Goal: Information Seeking & Learning: Learn about a topic

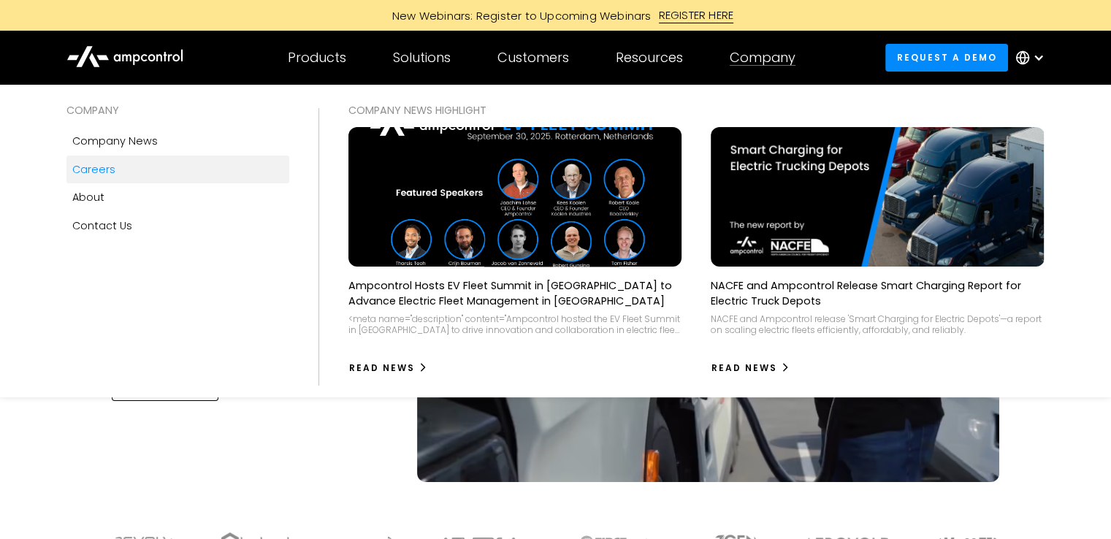
click at [108, 177] on div "Careers" at bounding box center [93, 169] width 43 height 16
click at [110, 167] on div "Careers" at bounding box center [93, 169] width 43 height 16
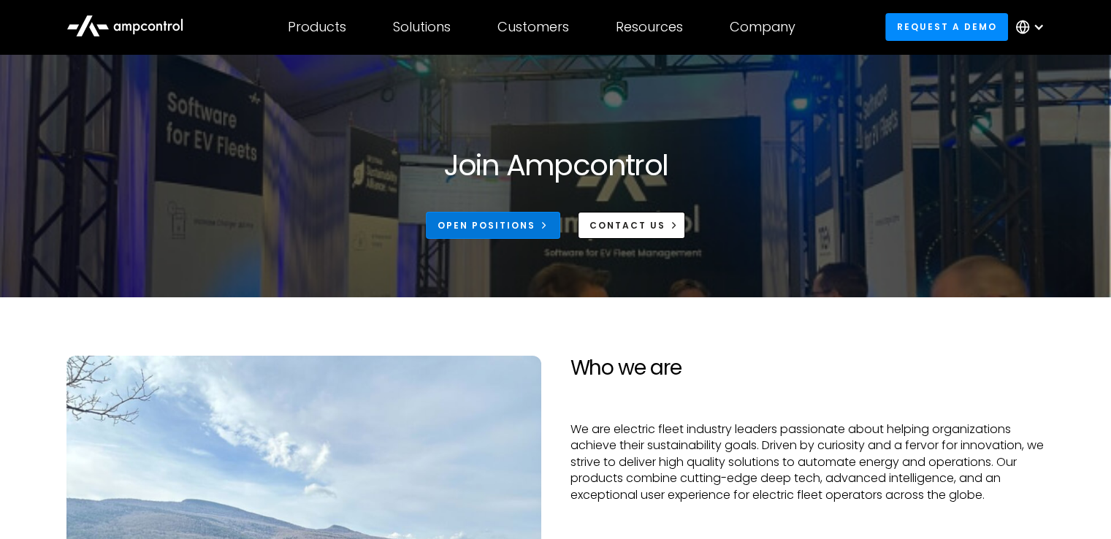
click at [447, 222] on div "Open Positions" at bounding box center [487, 225] width 98 height 13
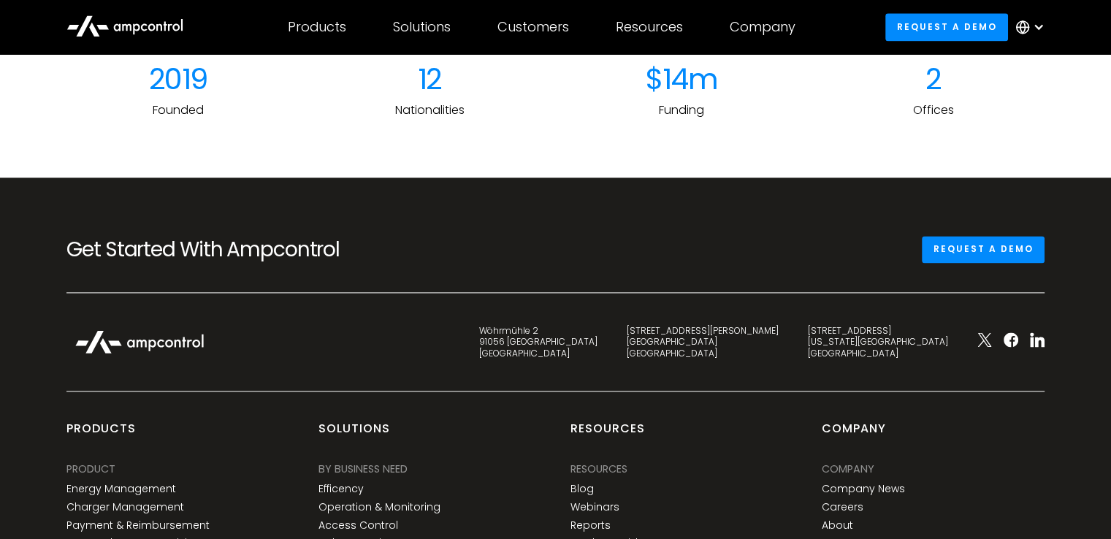
scroll to position [2393, 0]
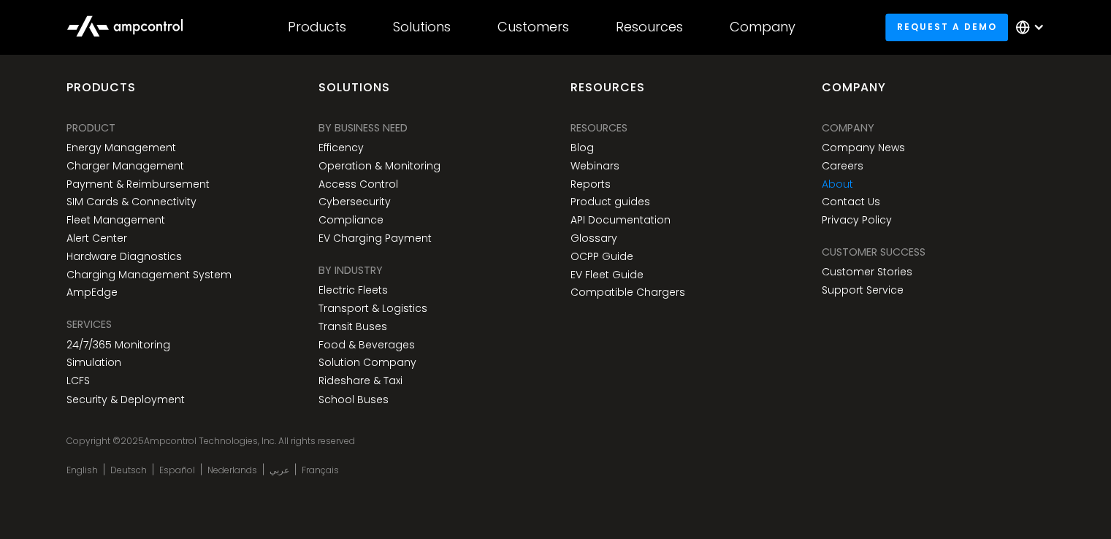
click at [832, 182] on link "About" at bounding box center [837, 184] width 31 height 12
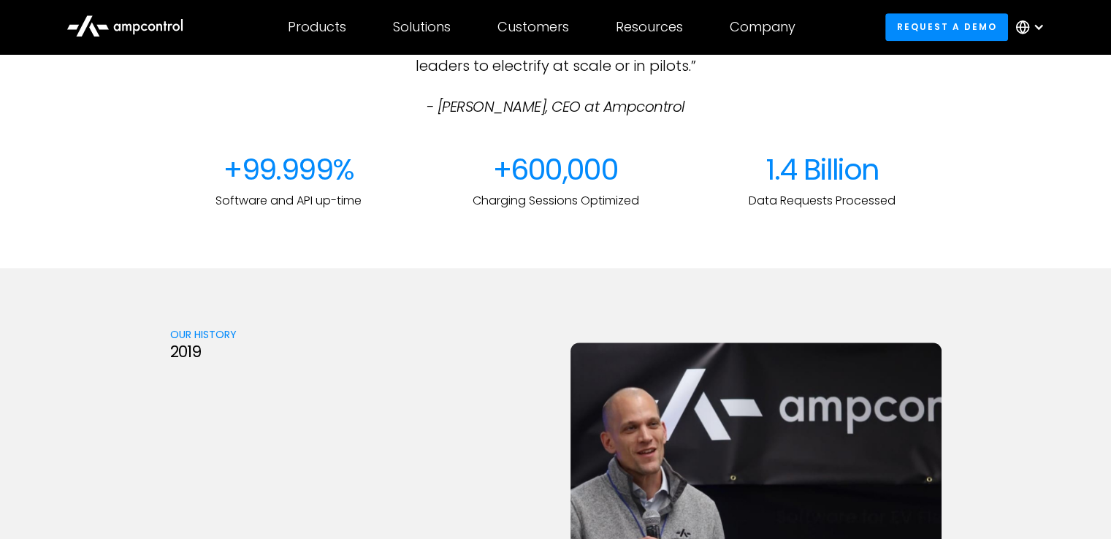
scroll to position [1193, 0]
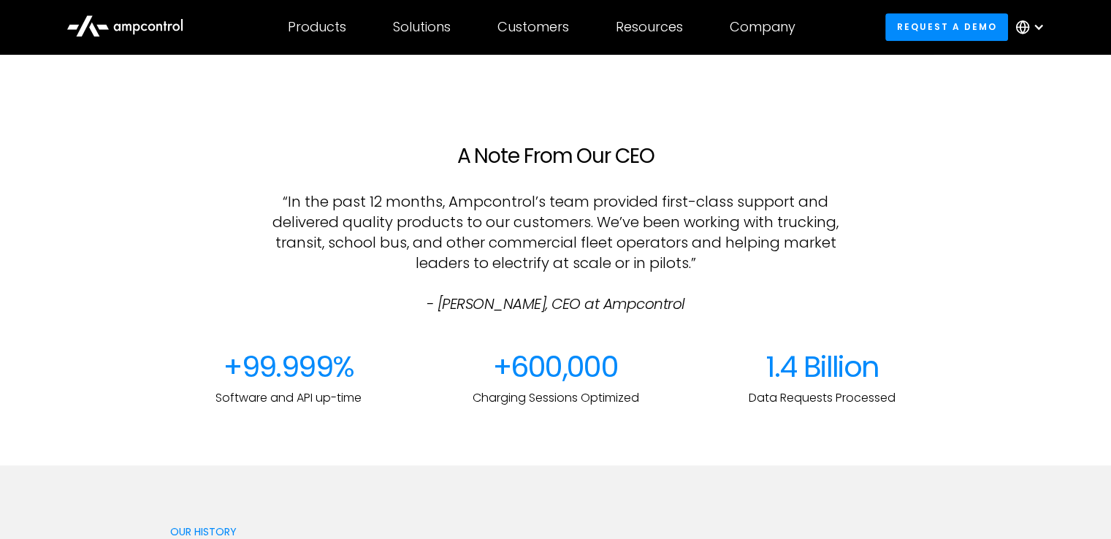
click at [462, 305] on em "- [PERSON_NAME], CEO at Ampcontrol" at bounding box center [556, 304] width 259 height 20
copy em "[PERSON_NAME]"
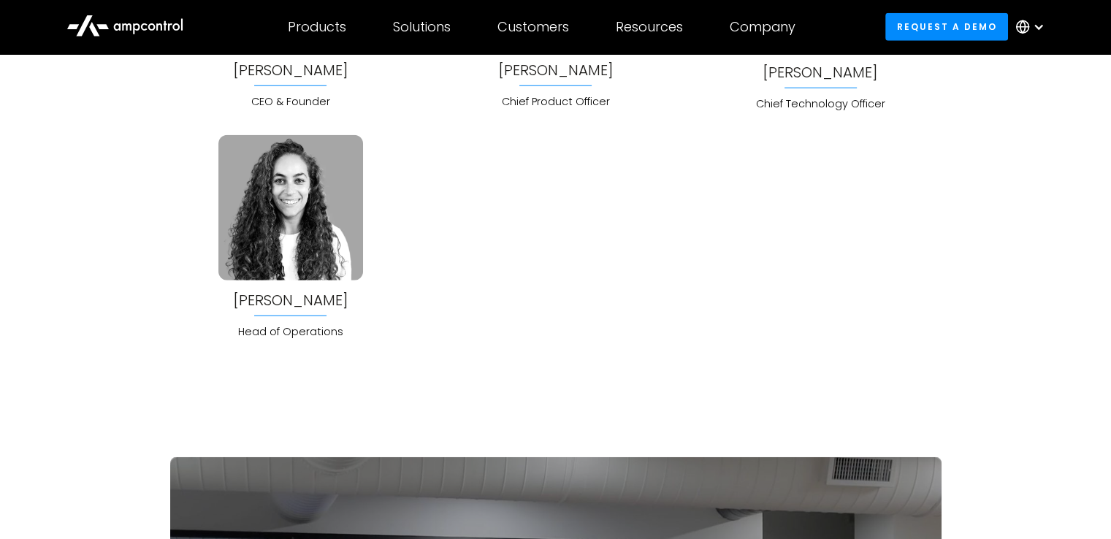
scroll to position [4078, 0]
